Goal: Browse casually

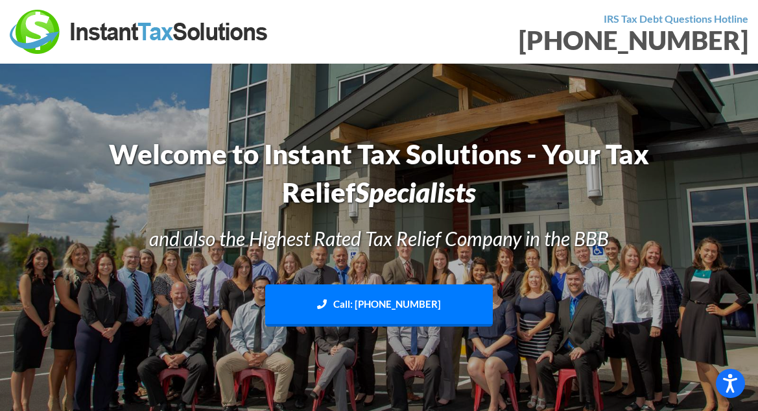
drag, startPoint x: 542, startPoint y: 226, endPoint x: 533, endPoint y: 224, distance: 8.5
click at [540, 226] on h3 "and also the Highest Rated Tax Relief Company in the BBB" at bounding box center [379, 237] width 575 height 27
drag, startPoint x: 527, startPoint y: 222, endPoint x: 407, endPoint y: 201, distance: 121.9
click at [514, 222] on div "Welcome to Instant Tax Solutions - Your Tax Relief Specialists and also the Hig…" at bounding box center [379, 240] width 594 height 224
drag, startPoint x: 232, startPoint y: 162, endPoint x: 222, endPoint y: 167, distance: 11.0
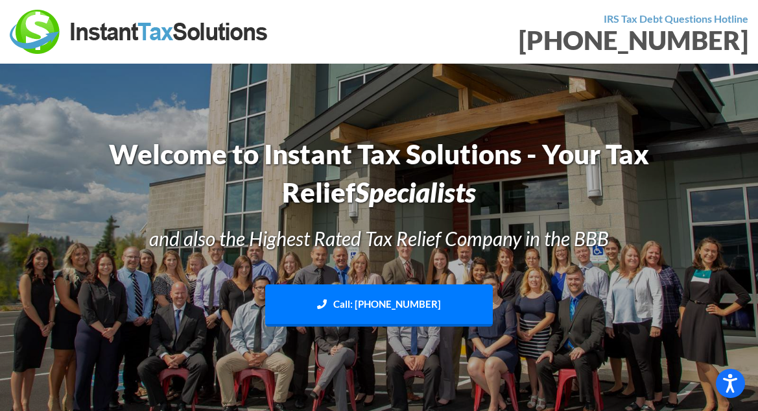
click at [226, 166] on h1 "Welcome to Instant Tax Solutions - Your Tax Relief Specialists" at bounding box center [379, 173] width 575 height 77
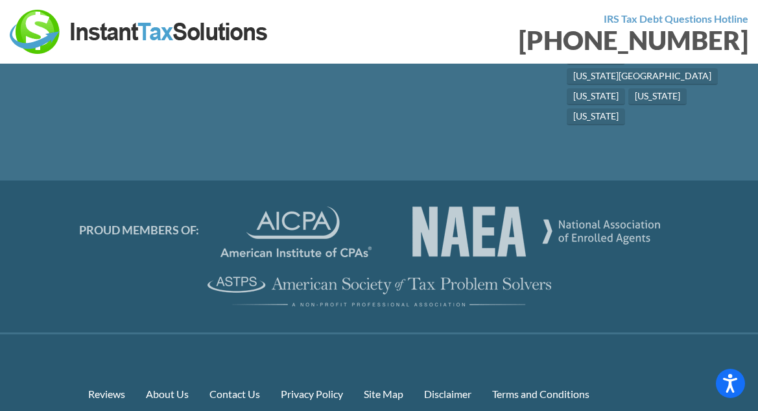
scroll to position [8843, 0]
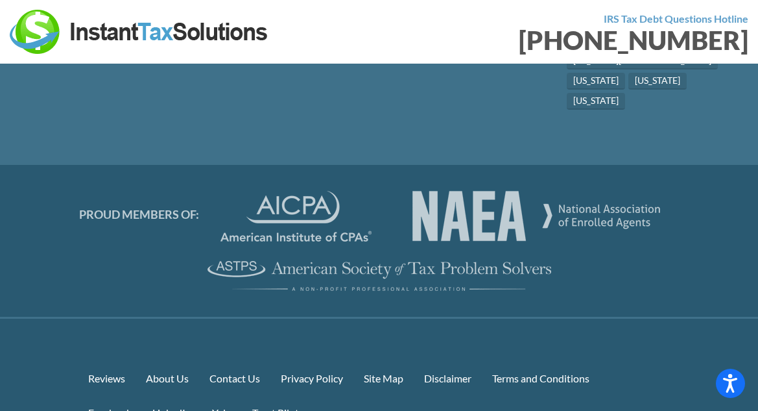
drag, startPoint x: 580, startPoint y: 369, endPoint x: 533, endPoint y: 371, distance: 46.7
drag, startPoint x: 529, startPoint y: 372, endPoint x: 396, endPoint y: 376, distance: 133.7
drag, startPoint x: 394, startPoint y: 377, endPoint x: 361, endPoint y: 383, distance: 33.1
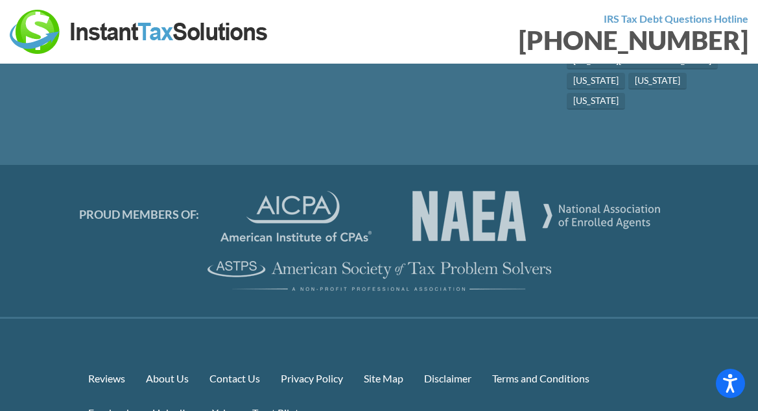
drag, startPoint x: 312, startPoint y: 385, endPoint x: 259, endPoint y: 389, distance: 53.3
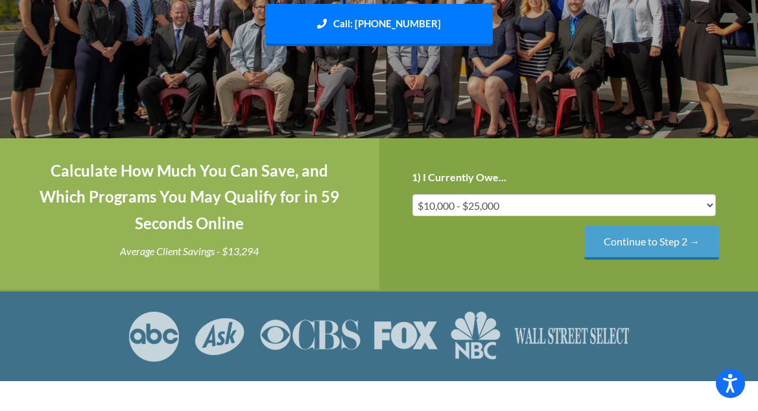
scroll to position [0, 0]
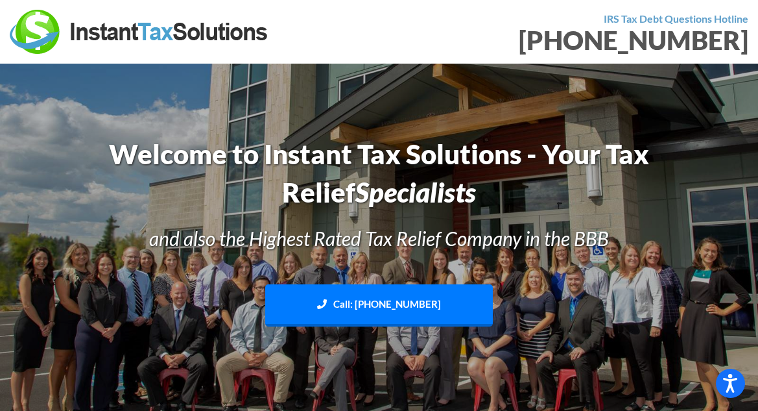
click at [555, 168] on h1 "Welcome to Instant Tax Solutions - Your Tax Relief Specialists" at bounding box center [379, 173] width 575 height 77
drag, startPoint x: 555, startPoint y: 168, endPoint x: 417, endPoint y: 127, distance: 143.5
click at [534, 158] on h1 "Welcome to Instant Tax Solutions - Your Tax Relief Specialists" at bounding box center [379, 173] width 575 height 77
click at [415, 126] on img at bounding box center [379, 241] width 758 height 451
click at [409, 126] on img at bounding box center [379, 241] width 758 height 451
